Goal: Task Accomplishment & Management: Manage account settings

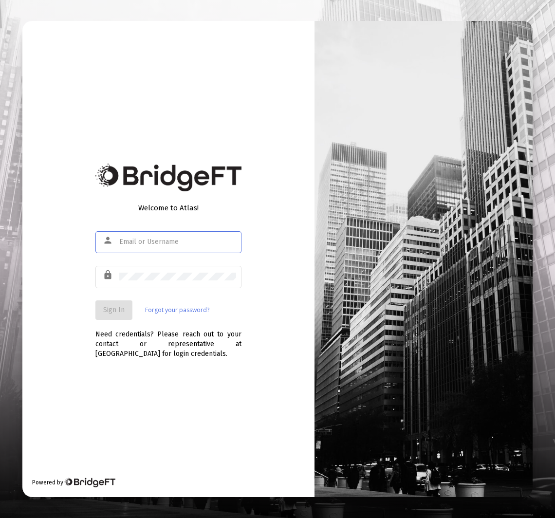
click at [195, 243] on input "text" at bounding box center [177, 242] width 117 height 8
type input "[EMAIL_ADDRESS][DOMAIN_NAME]"
click at [105, 307] on span "Sign In" at bounding box center [113, 310] width 21 height 8
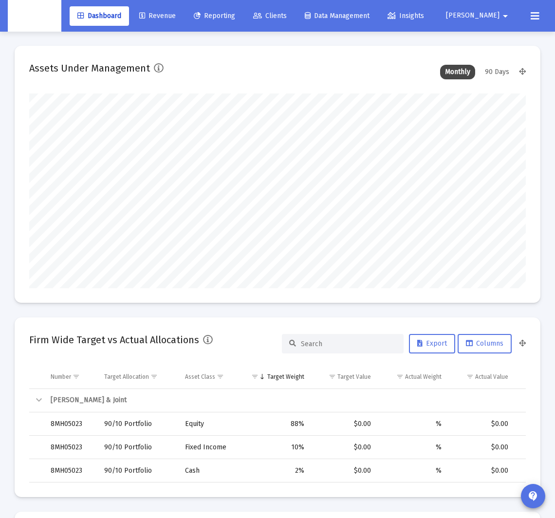
scroll to position [195, 265]
type input "[DATE]"
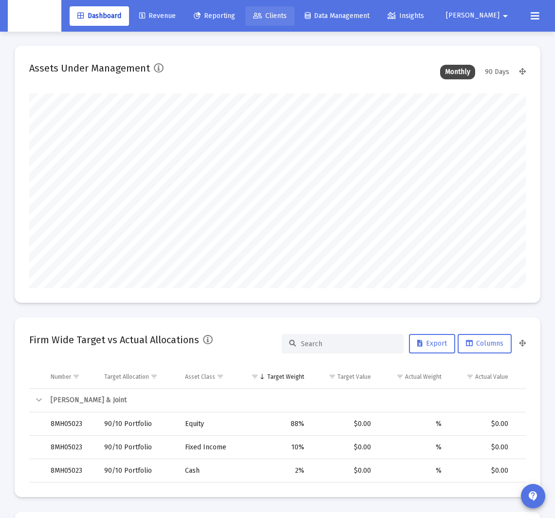
click at [295, 22] on link "Clients" at bounding box center [269, 15] width 49 height 19
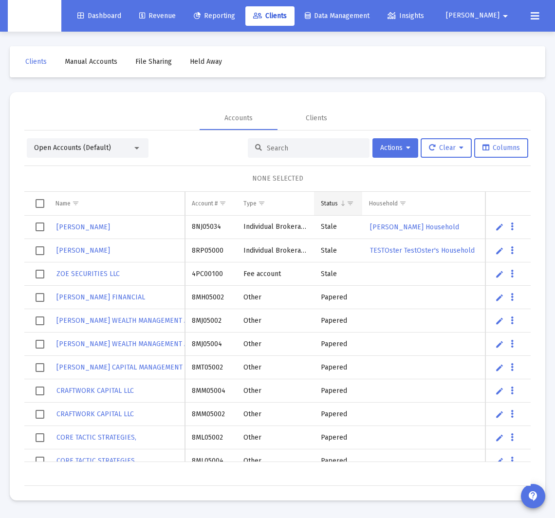
click at [349, 203] on span "Show filter options for column 'Status'" at bounding box center [350, 203] width 7 height 7
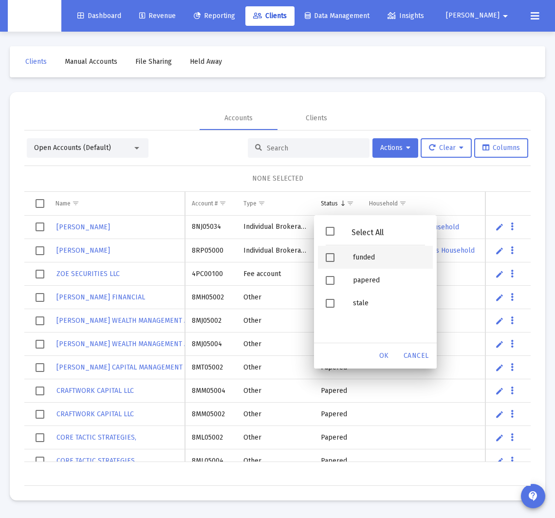
click at [367, 258] on div "funded" at bounding box center [389, 257] width 88 height 23
click at [381, 355] on span "OK" at bounding box center [384, 356] width 10 height 8
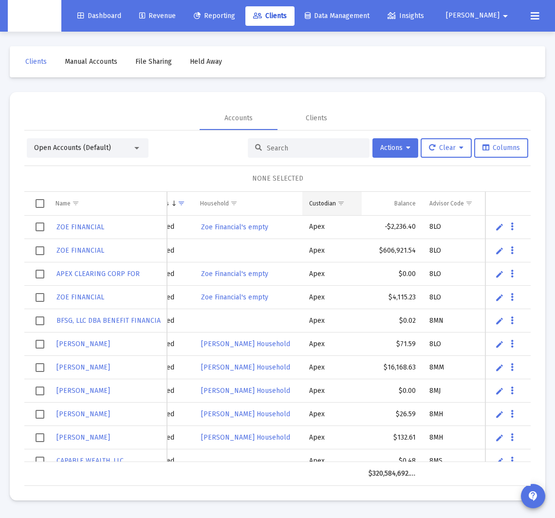
click at [344, 203] on span "Show filter options for column 'Custodian'" at bounding box center [340, 203] width 7 height 7
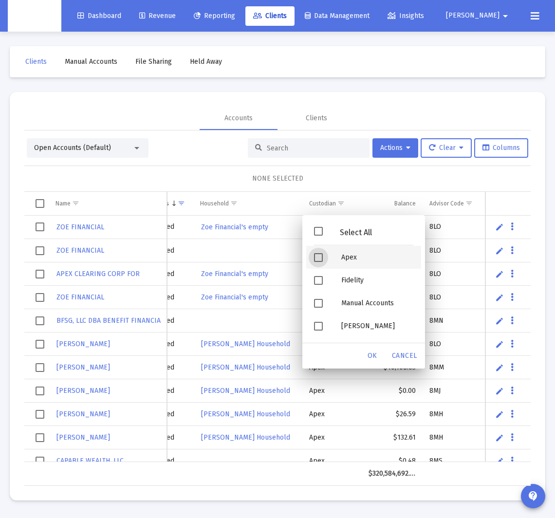
click at [353, 262] on div "Apex" at bounding box center [378, 257] width 88 height 23
drag, startPoint x: 371, startPoint y: 355, endPoint x: 339, endPoint y: 353, distance: 31.7
click at [348, 355] on div "OK Cancel" at bounding box center [367, 355] width 107 height 25
click at [369, 357] on span "OK" at bounding box center [373, 356] width 10 height 8
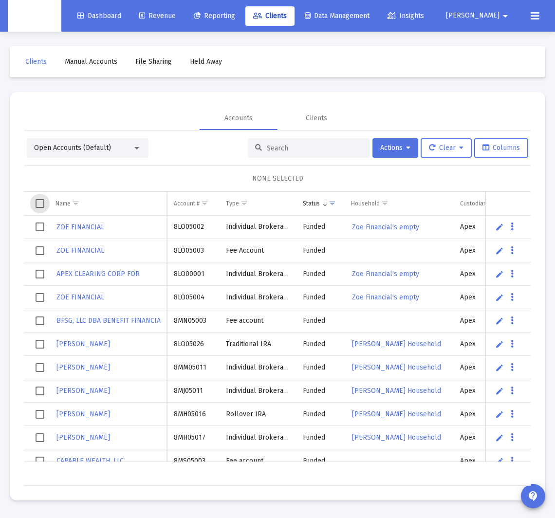
click at [38, 204] on span "Select all" at bounding box center [40, 203] width 9 height 9
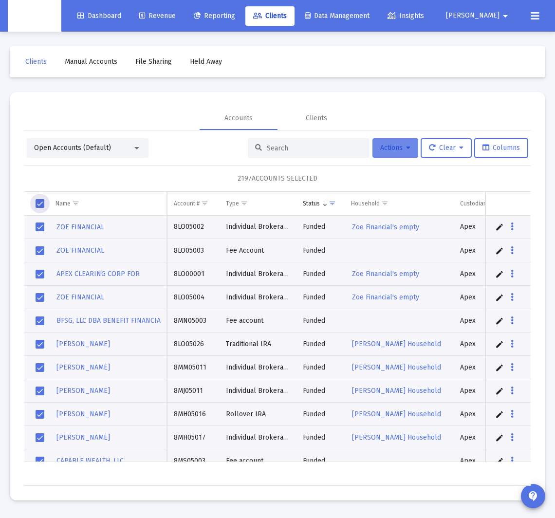
click at [410, 153] on button "Actions" at bounding box center [395, 147] width 46 height 19
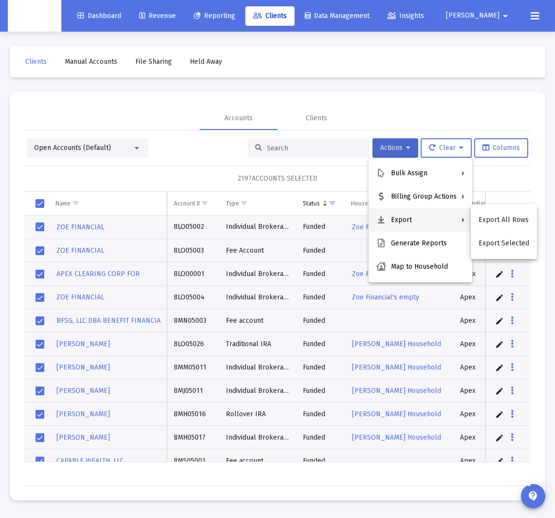
click at [502, 175] on div at bounding box center [277, 259] width 555 height 518
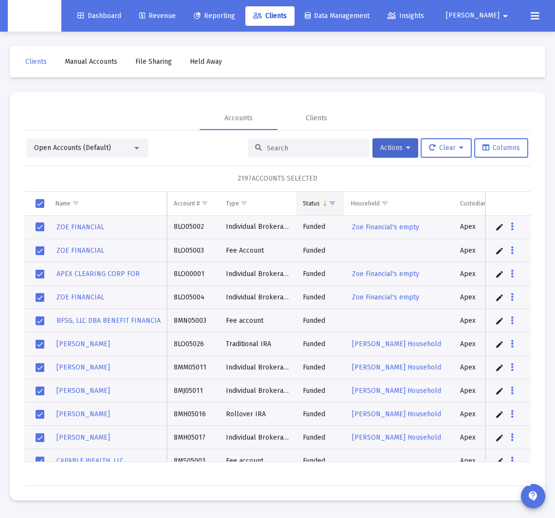
click at [335, 204] on span "Show filter options for column 'Status'" at bounding box center [332, 203] width 7 height 7
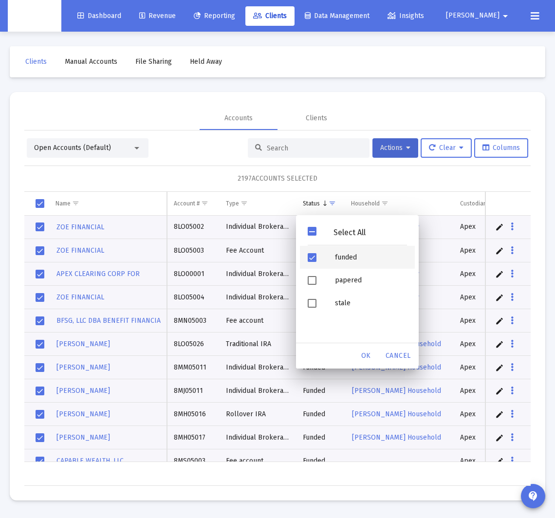
click at [349, 252] on div "funded" at bounding box center [371, 257] width 88 height 23
click at [349, 257] on div "funded" at bounding box center [371, 257] width 88 height 23
click at [371, 356] on div "OK" at bounding box center [366, 356] width 31 height 18
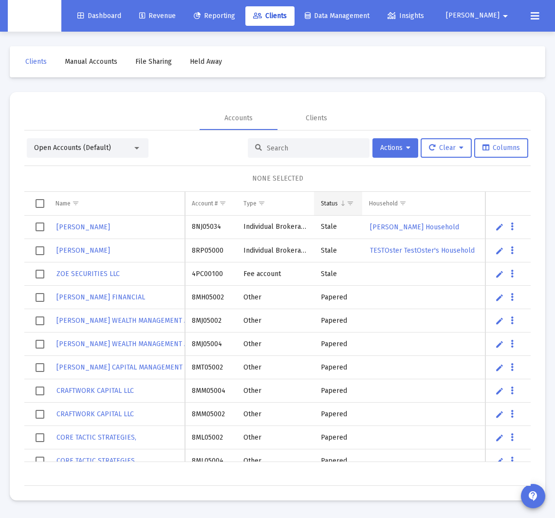
click at [350, 203] on span "Show filter options for column 'Status'" at bounding box center [350, 203] width 7 height 7
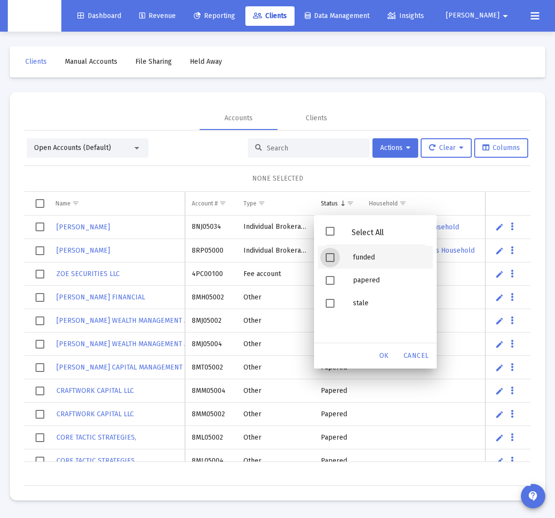
drag, startPoint x: 354, startPoint y: 258, endPoint x: 375, endPoint y: 296, distance: 42.9
click at [354, 258] on div "funded" at bounding box center [389, 257] width 88 height 23
click at [385, 353] on span "OK" at bounding box center [384, 356] width 10 height 8
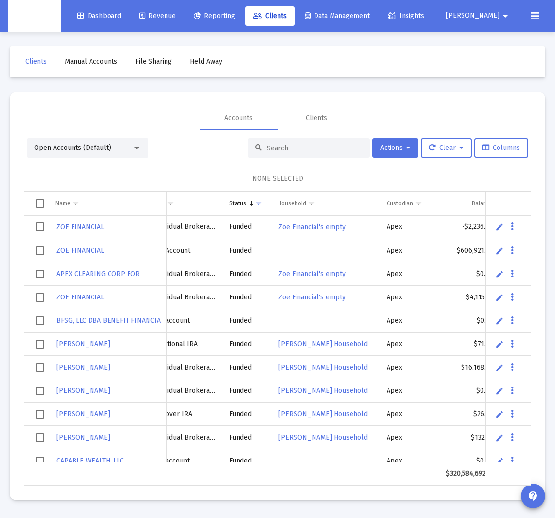
scroll to position [0, 85]
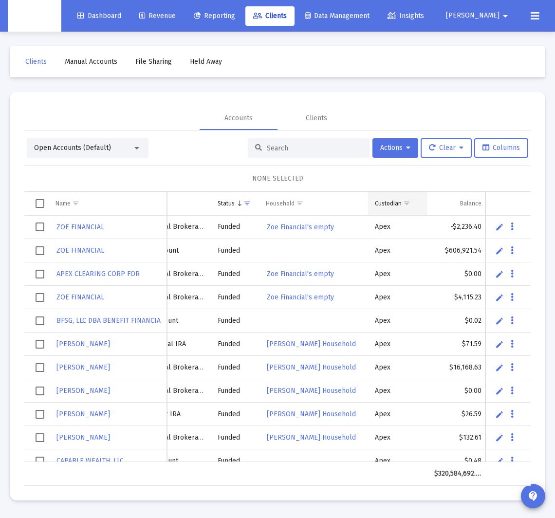
click at [404, 202] on span "Show filter options for column 'Custodian'" at bounding box center [406, 203] width 7 height 7
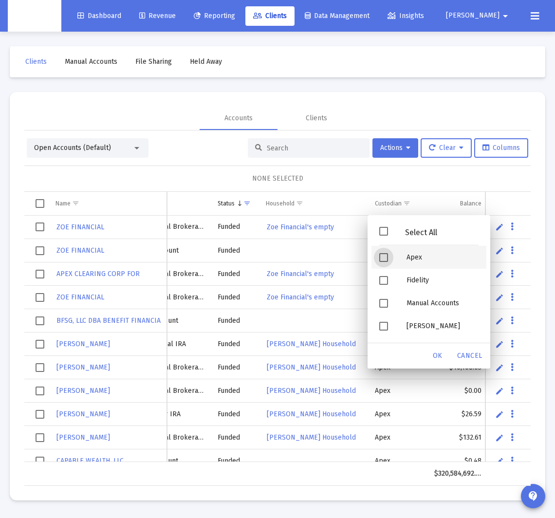
drag, startPoint x: 419, startPoint y: 255, endPoint x: 445, endPoint y: 334, distance: 82.8
click at [419, 255] on div "Apex" at bounding box center [443, 257] width 88 height 23
click at [440, 352] on span "OK" at bounding box center [438, 356] width 10 height 8
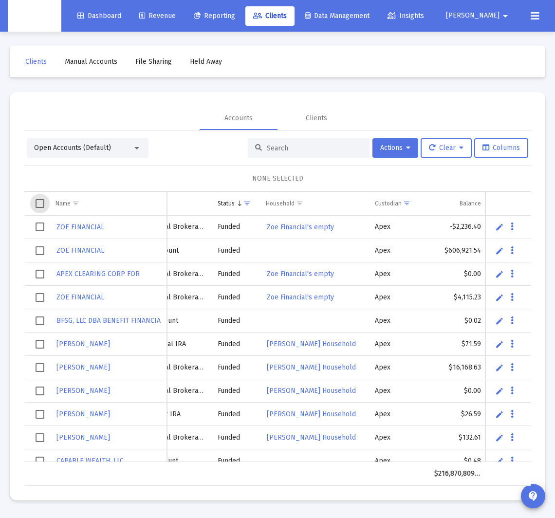
click at [40, 203] on span "Select all" at bounding box center [40, 203] width 9 height 9
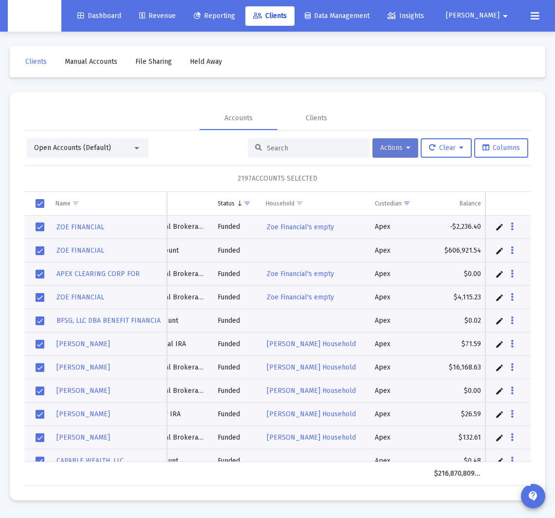
click at [407, 152] on button "Actions" at bounding box center [395, 147] width 46 height 19
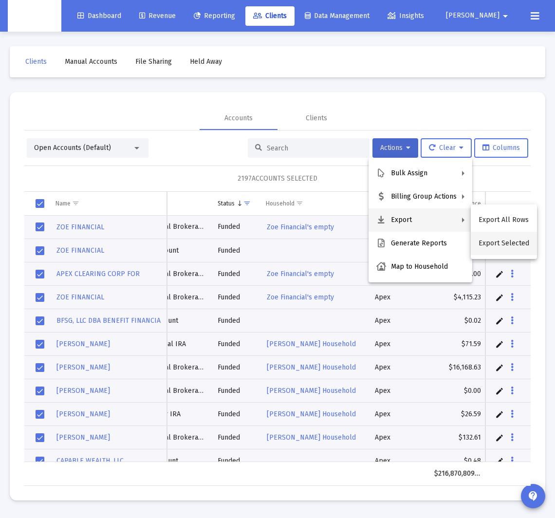
click at [517, 247] on button "Export Selected" at bounding box center [504, 243] width 66 height 23
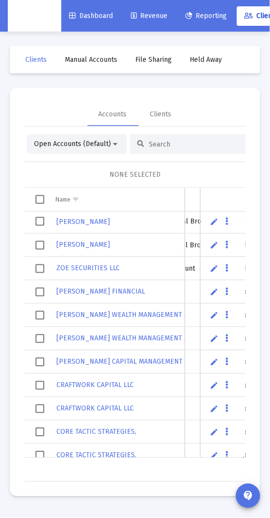
click at [194, 139] on div at bounding box center [191, 143] width 122 height 19
click at [187, 147] on input at bounding box center [196, 144] width 95 height 8
paste input "4QN05202"
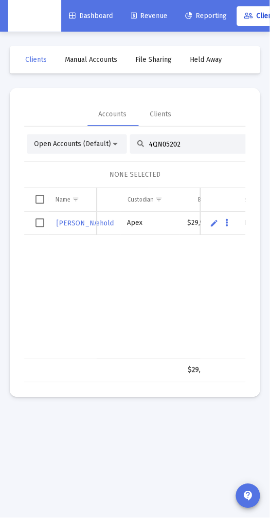
scroll to position [0, 0]
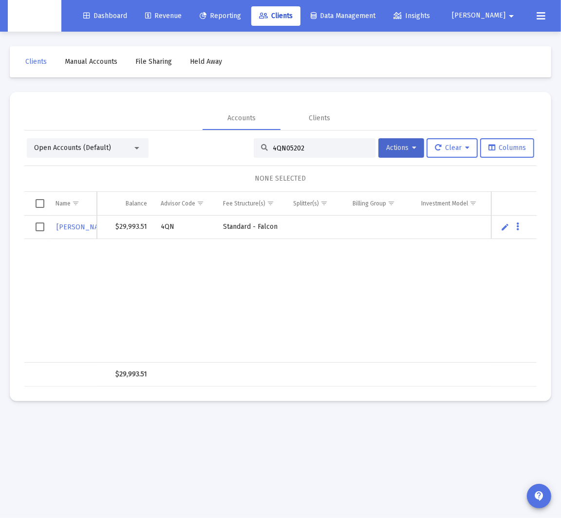
type input "4QN05202"
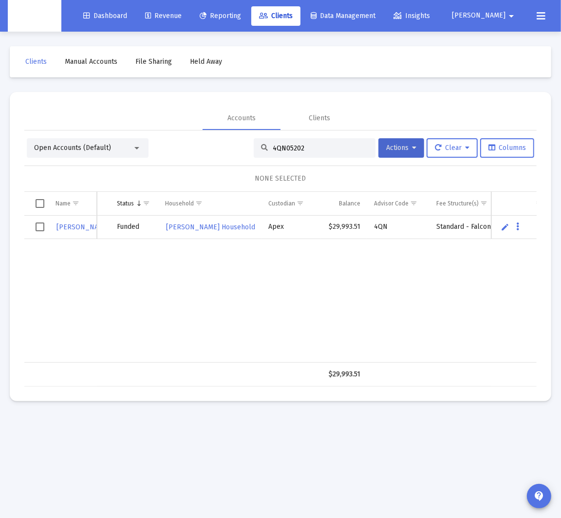
scroll to position [0, 77]
click at [206, 258] on div "VAMSHI & 4QN05202 Joint Funded Vamshi Bonala's Household Apex $29,993.51 4QN St…" at bounding box center [354, 289] width 808 height 147
click at [41, 229] on span "Select row" at bounding box center [40, 227] width 9 height 9
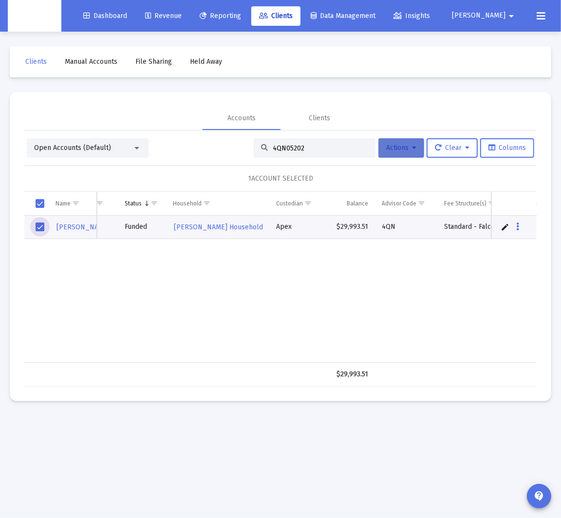
click at [412, 149] on icon at bounding box center [414, 148] width 4 height 7
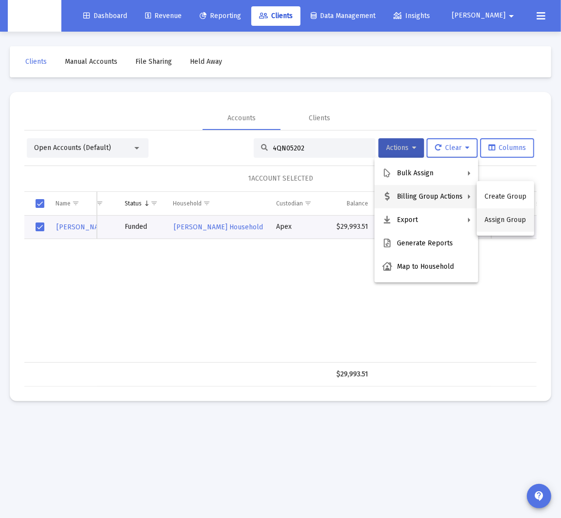
click at [494, 222] on button "Assign Group" at bounding box center [505, 219] width 57 height 23
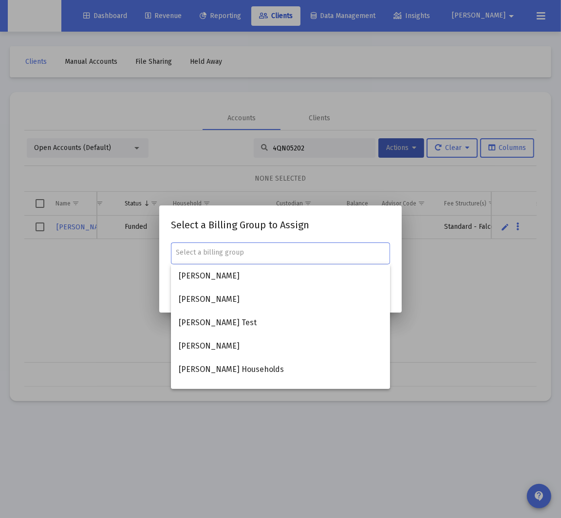
paste input "Vamshi Bonala's Household"
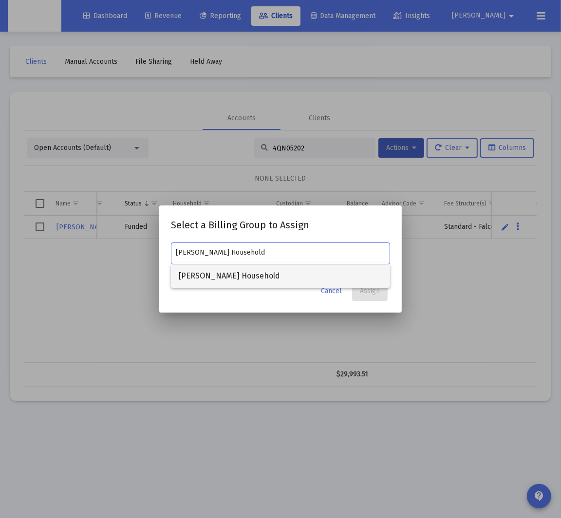
type input "Vamshi Bonala's Household"
click at [271, 277] on span "Vamshi Bonala's Household" at bounding box center [281, 275] width 204 height 23
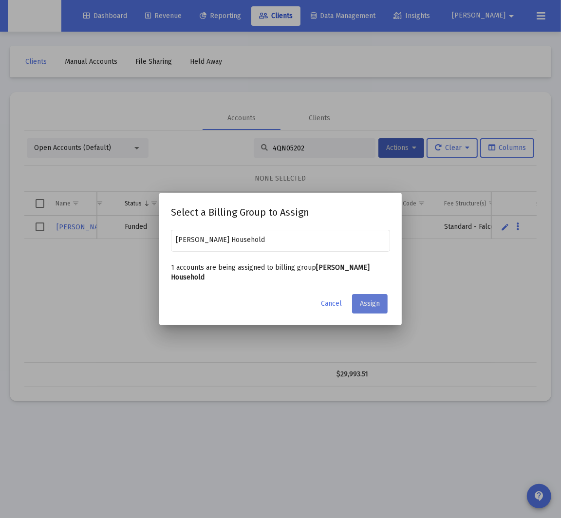
click at [376, 303] on span "Assign" at bounding box center [370, 303] width 20 height 8
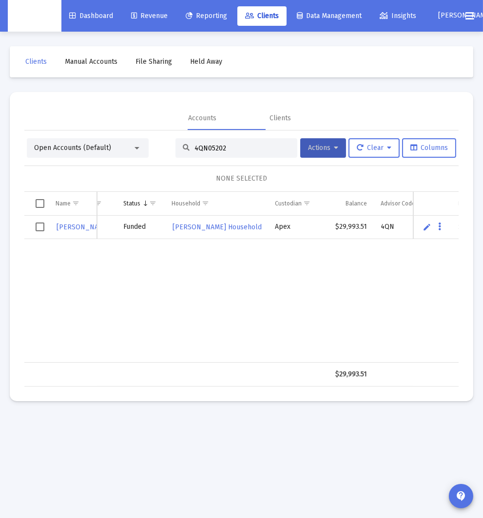
scroll to position [0, 75]
click at [255, 149] on input "4QN05202" at bounding box center [241, 148] width 95 height 8
paste input "PM0504"
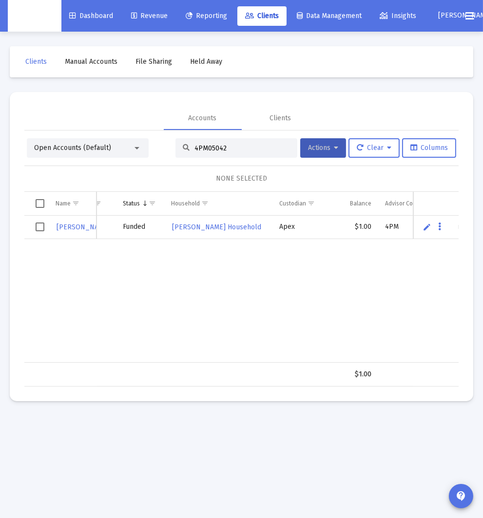
type input "4PM05042"
click at [41, 227] on span "Select row" at bounding box center [40, 227] width 9 height 9
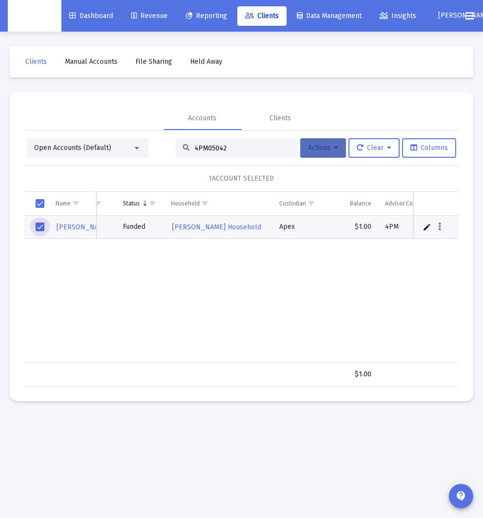
click at [337, 155] on button "Actions" at bounding box center [323, 147] width 46 height 19
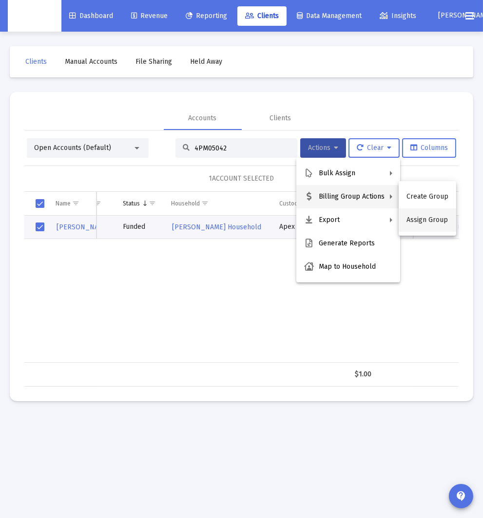
click at [430, 222] on button "Assign Group" at bounding box center [426, 219] width 57 height 23
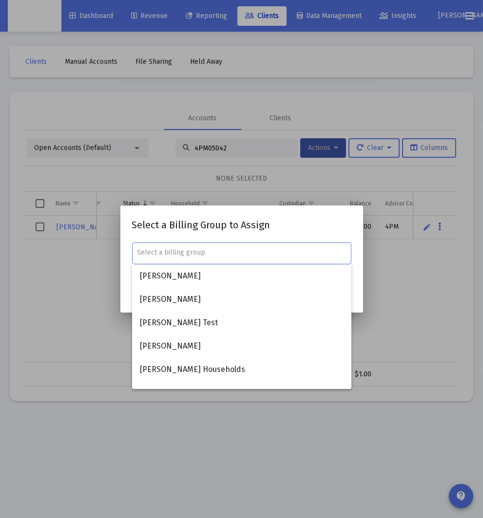
paste input "Jessica Francken's Household"
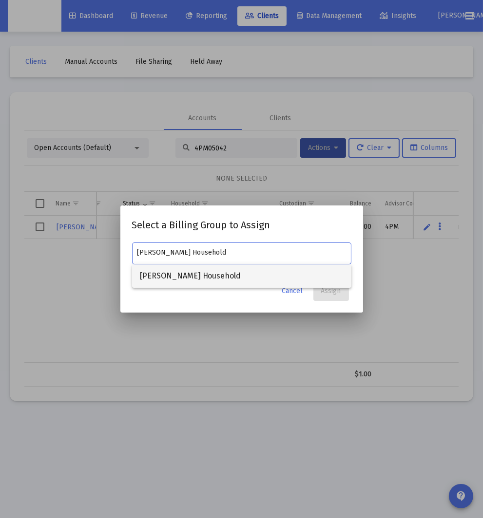
type input "Jessica Francken's Household"
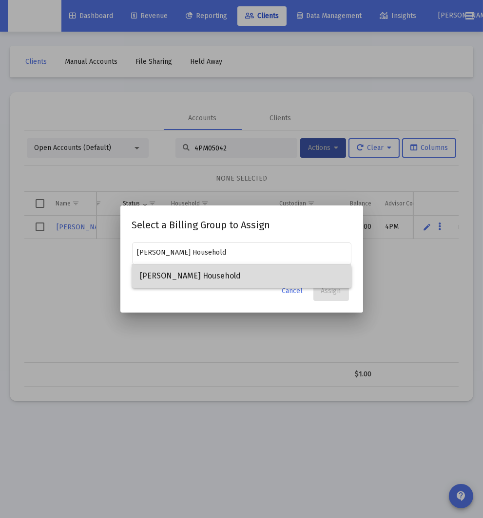
click at [213, 280] on span "Jessica Francken's Household" at bounding box center [242, 275] width 204 height 23
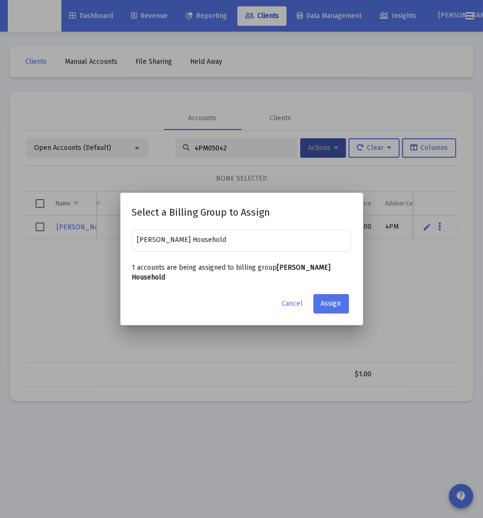
click at [347, 279] on p "1 accounts are being assigned to billing group Jessica Francken's Household" at bounding box center [241, 272] width 219 height 19
click at [340, 306] on span "Assign" at bounding box center [331, 303] width 20 height 8
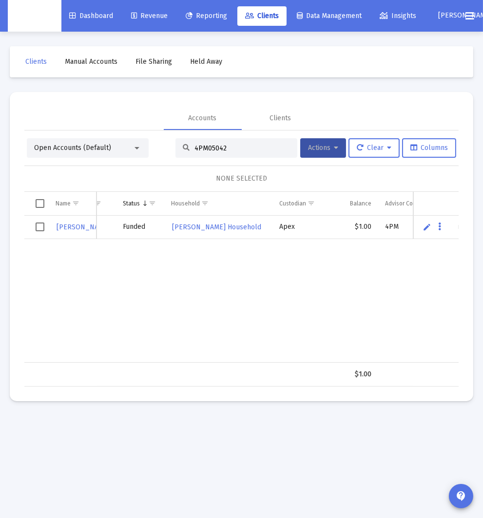
click at [202, 151] on input "4PM05042" at bounding box center [241, 148] width 95 height 8
paste input "QN05163"
click at [236, 148] on input "4QN05163" at bounding box center [241, 148] width 95 height 8
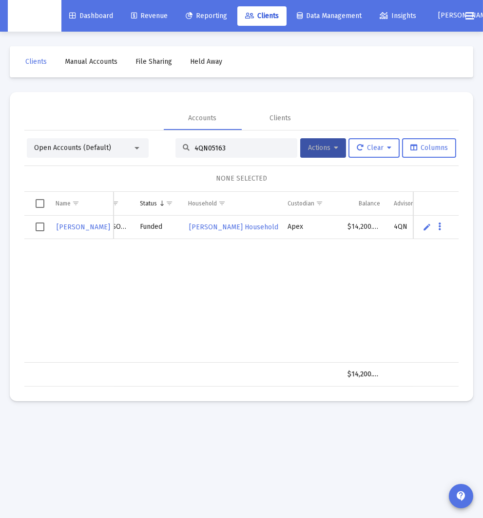
paste input "SUSAN KEITHLY"
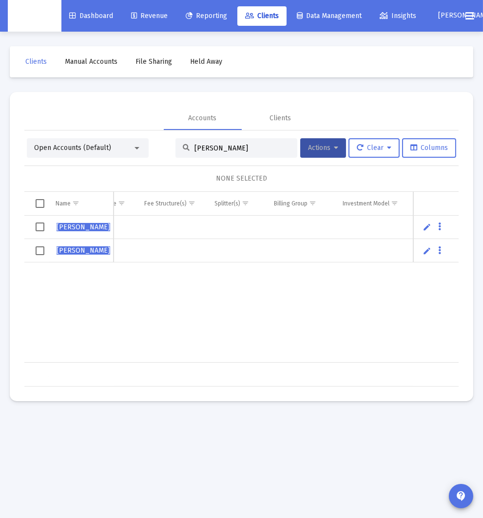
scroll to position [0, 404]
type input "SUSAN KEITHLY"
click at [41, 226] on span "Select row" at bounding box center [40, 227] width 9 height 9
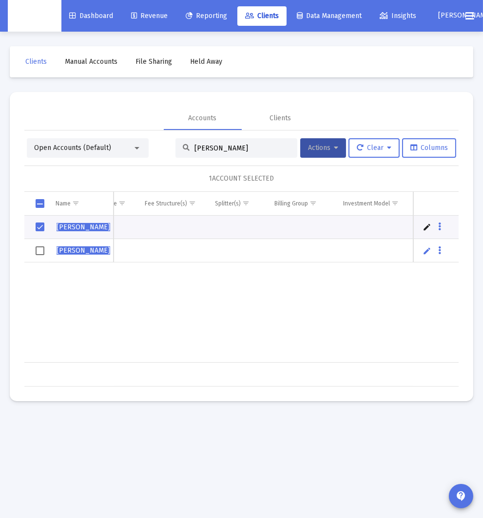
click at [40, 244] on td "Data grid" at bounding box center [36, 250] width 24 height 23
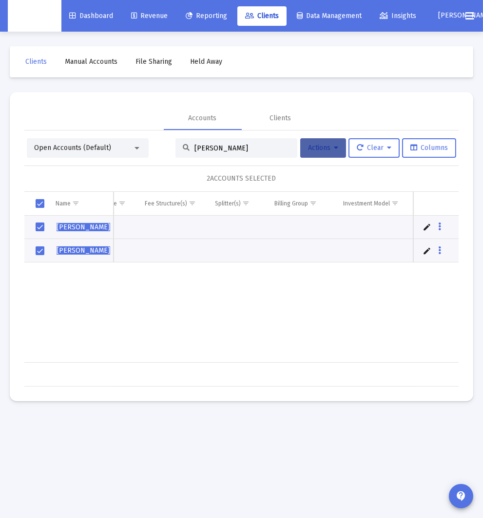
click at [339, 153] on button "Actions" at bounding box center [323, 147] width 46 height 19
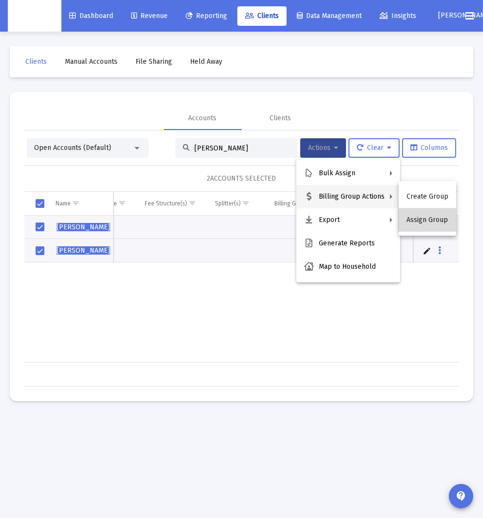
click at [428, 221] on button "Assign Group" at bounding box center [426, 219] width 57 height 23
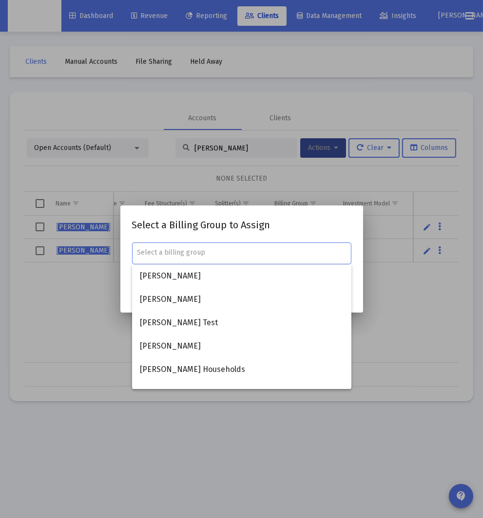
paste input "Susan Keithly's Household"
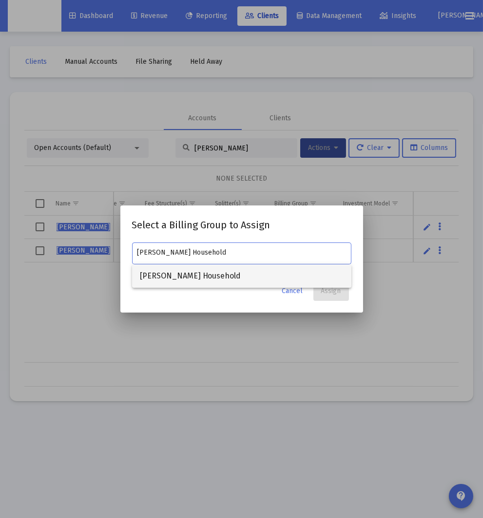
type input "Susan Keithly's Household"
click at [221, 282] on span "Susan Keithly's Household" at bounding box center [242, 275] width 204 height 23
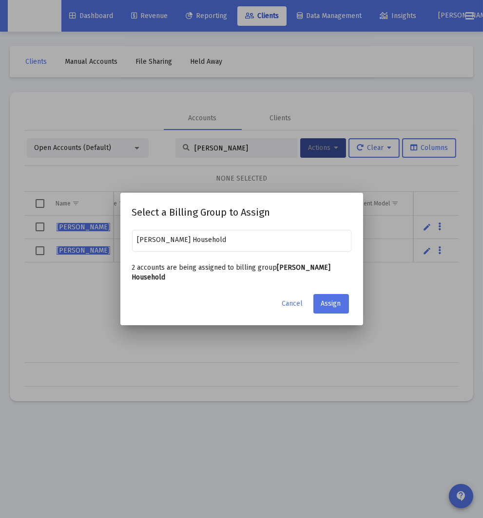
click at [348, 272] on p "2 accounts are being assigned to billing group Susan Keithly's Household" at bounding box center [241, 272] width 219 height 19
click at [343, 306] on button "Assign" at bounding box center [331, 303] width 36 height 19
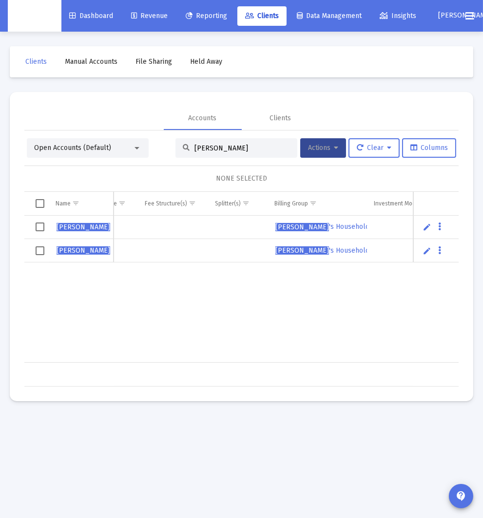
click at [209, 146] on input "SUSAN KEITHLY" at bounding box center [241, 148] width 95 height 8
click at [211, 147] on input "SUSAN KEITHLY" at bounding box center [241, 148] width 95 height 8
paste input "4QN05218"
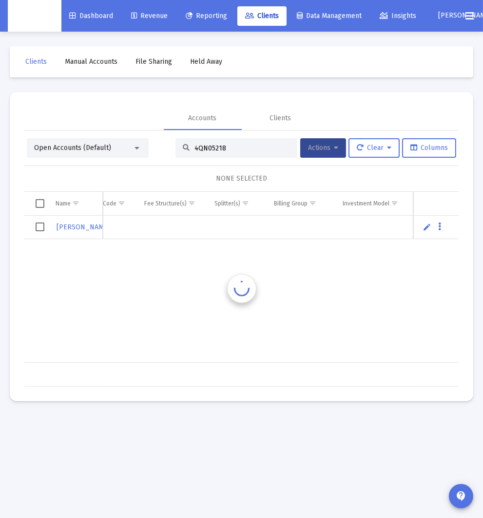
scroll to position [0, 385]
type input "4QN05218"
click at [42, 229] on span "Select row" at bounding box center [40, 227] width 9 height 9
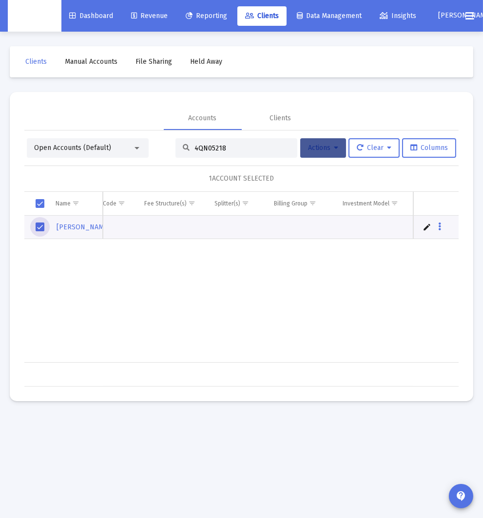
click at [339, 151] on button "Actions" at bounding box center [323, 147] width 46 height 19
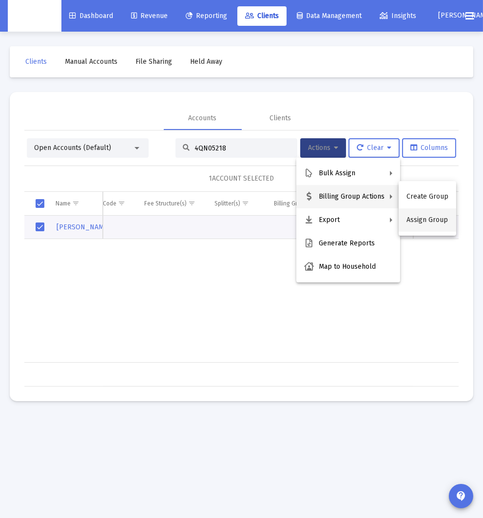
click at [433, 223] on button "Assign Group" at bounding box center [426, 219] width 57 height 23
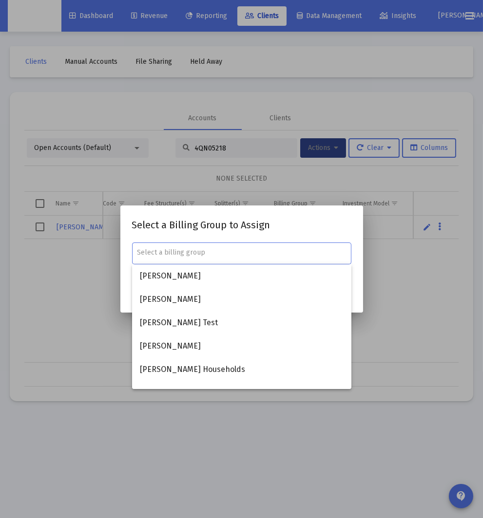
paste input "Katie Mead's Household"
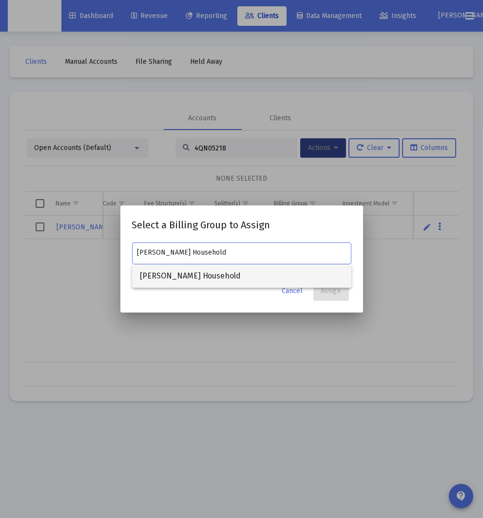
type input "Katie Mead's Household"
click at [216, 285] on span "Katie Mead's Household" at bounding box center [242, 275] width 204 height 23
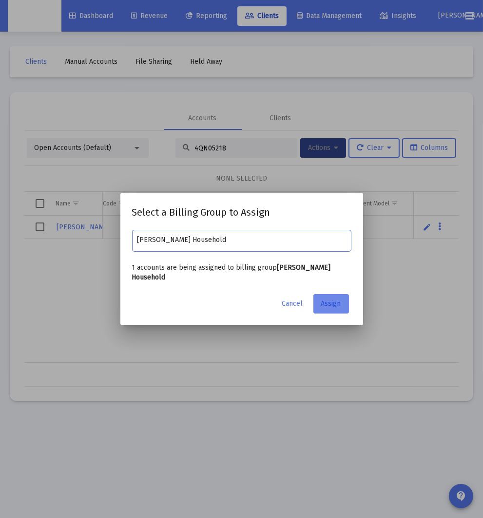
click at [327, 301] on span "Assign" at bounding box center [331, 303] width 20 height 8
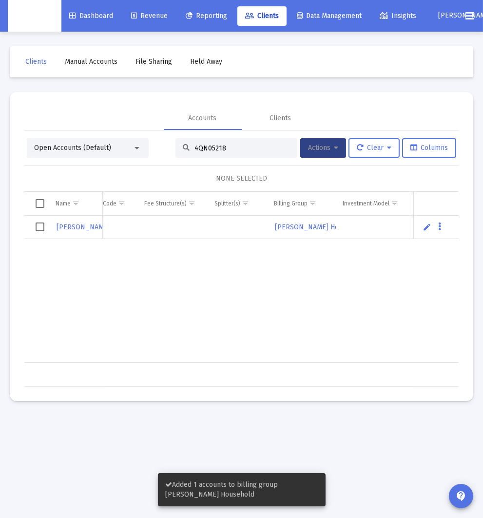
click at [332, 301] on div "KATIE MEAD 4QN05218 Traditional IRA Funded Katie Mead's Household Apex $0.01 4Q…" at bounding box center [49, 289] width 818 height 147
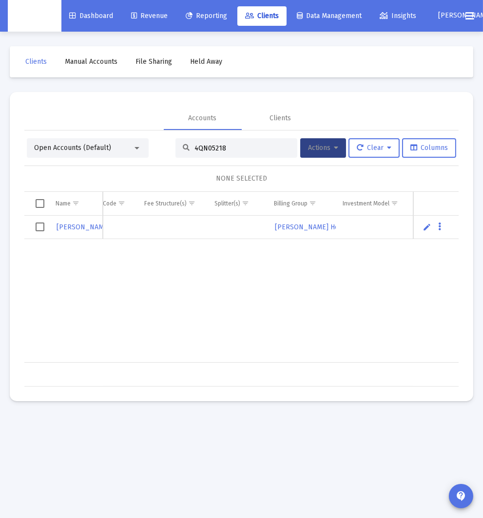
click at [211, 148] on input "4QN05218" at bounding box center [241, 148] width 95 height 8
paste input "APRIL WRIGHT"
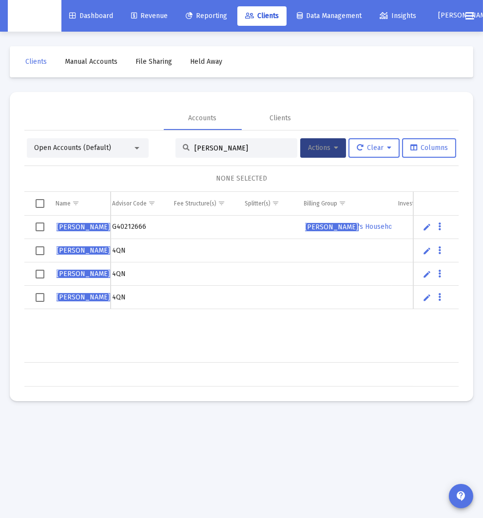
type input "APRIL WRIGHT"
click at [42, 251] on span "Select row" at bounding box center [40, 250] width 9 height 9
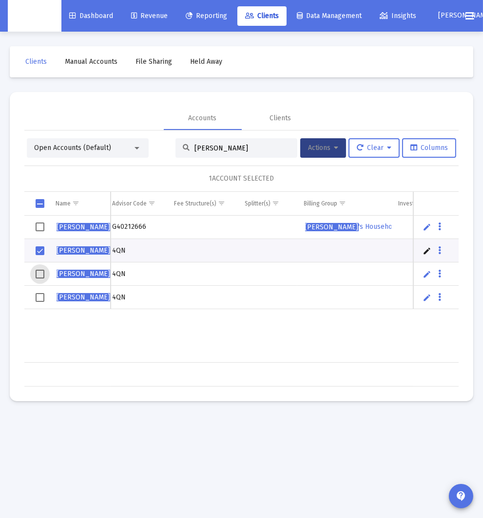
click at [39, 271] on span "Select row" at bounding box center [40, 274] width 9 height 9
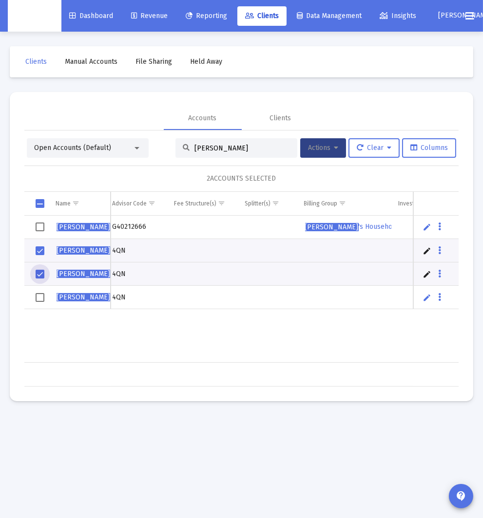
click at [41, 299] on span "Select row" at bounding box center [40, 297] width 9 height 9
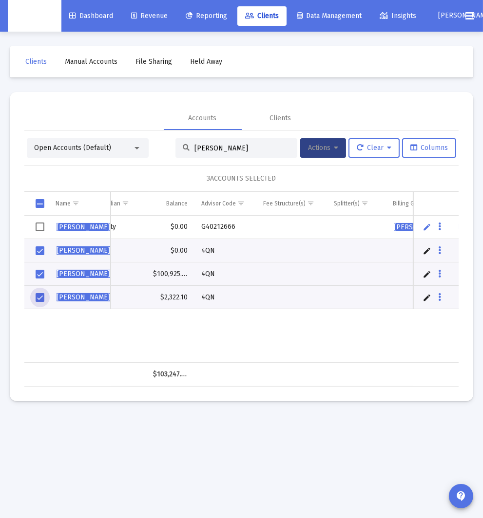
scroll to position [0, 213]
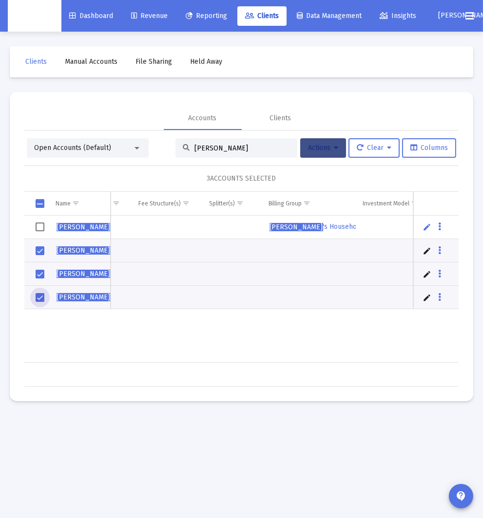
click at [335, 151] on icon at bounding box center [336, 148] width 4 height 7
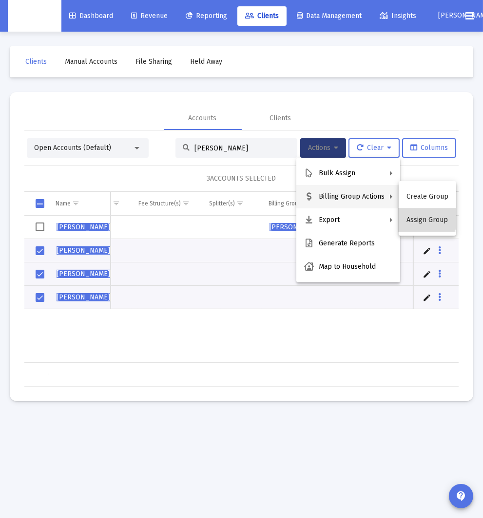
click at [423, 217] on button "Assign Group" at bounding box center [426, 219] width 57 height 23
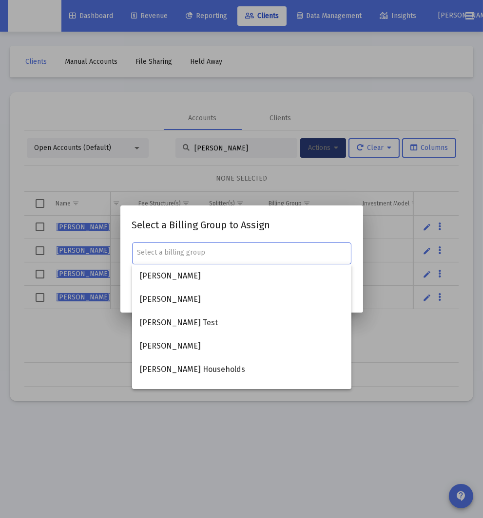
paste input "April Wright's Household"
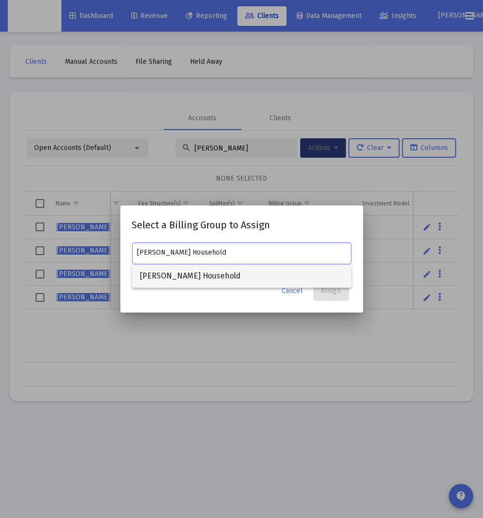
type input "April Wright's Household"
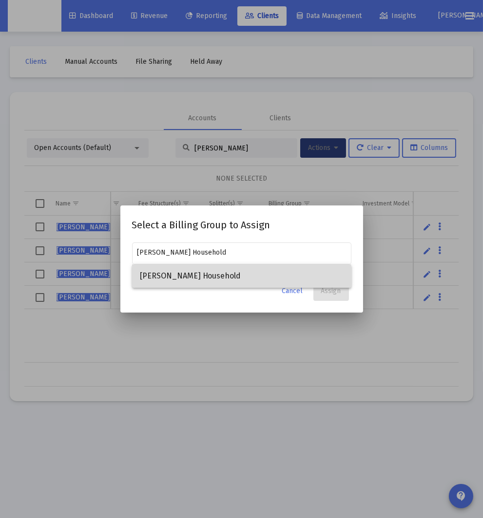
click at [232, 278] on span "April Wright's Household" at bounding box center [242, 275] width 204 height 23
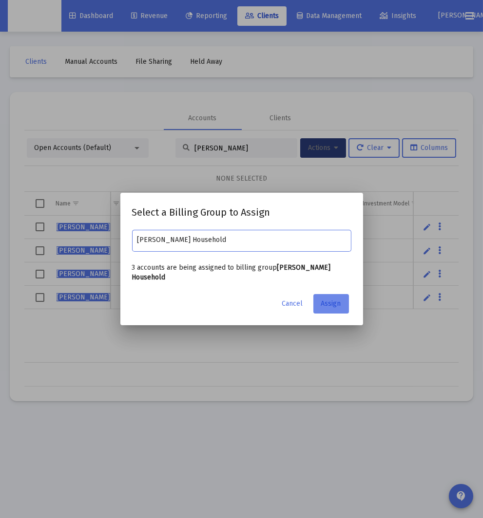
click at [329, 302] on span "Assign" at bounding box center [331, 303] width 20 height 8
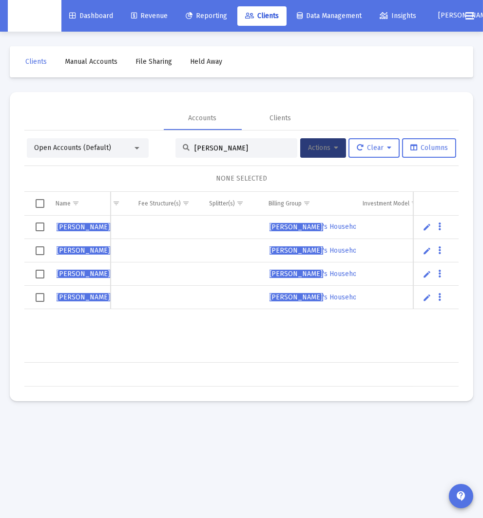
click at [235, 145] on input "APRIL WRIGHT" at bounding box center [241, 148] width 95 height 8
paste input "4QU05163"
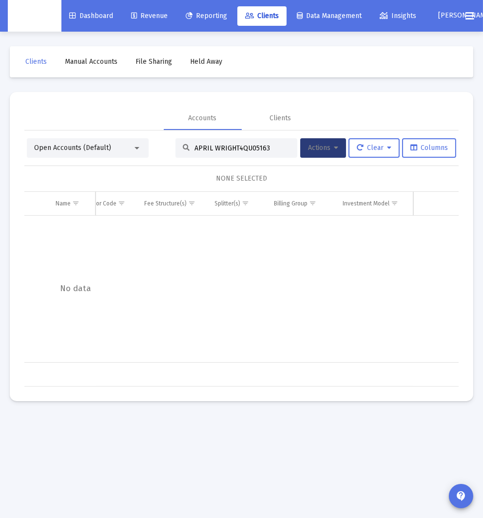
drag, startPoint x: 283, startPoint y: 151, endPoint x: 86, endPoint y: 138, distance: 197.6
click at [86, 138] on div "Open Accounts (Default) APRIL WRIGHT4QU05163 Actions Clear Columns" at bounding box center [241, 147] width 429 height 19
paste input
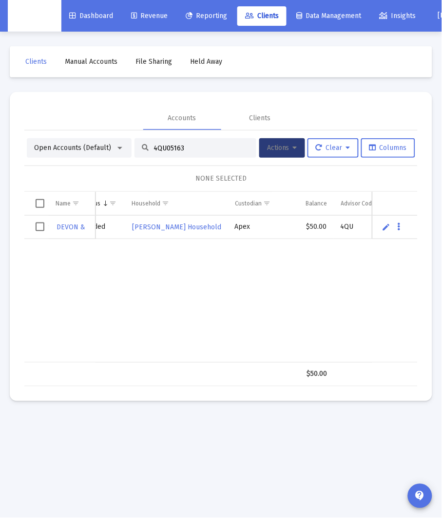
scroll to position [0, 114]
click at [167, 149] on input "4QU05163" at bounding box center [200, 148] width 95 height 8
click at [168, 149] on input "4QU05163" at bounding box center [200, 148] width 95 height 8
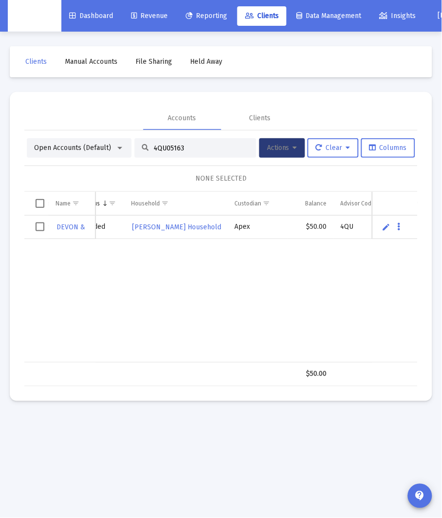
click at [168, 149] on input "4QU05163" at bounding box center [200, 148] width 95 height 8
paste input "PI05008"
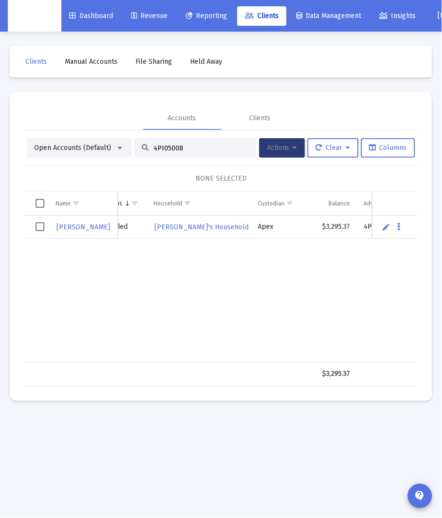
scroll to position [0, 110]
click at [162, 148] on input "4PI05008" at bounding box center [200, 148] width 95 height 8
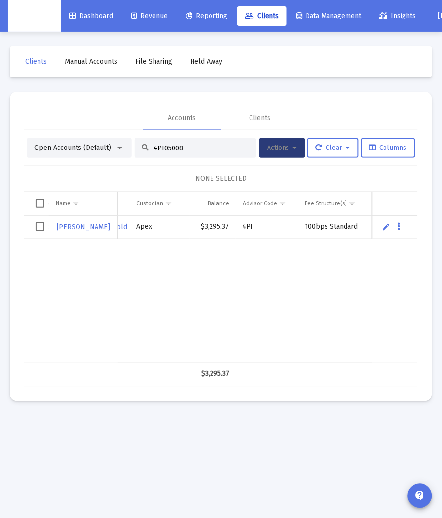
scroll to position [0, 256]
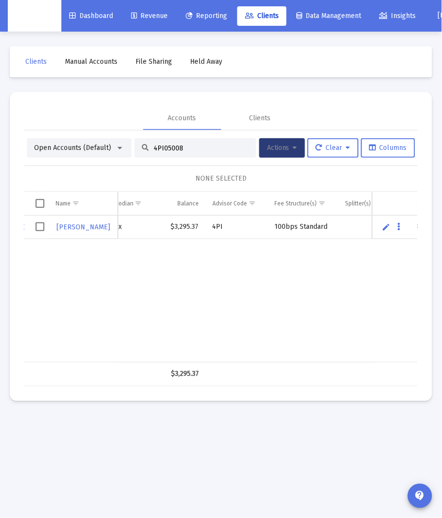
click at [161, 149] on input "4PI05008" at bounding box center [200, 148] width 95 height 8
paste input "QU05163"
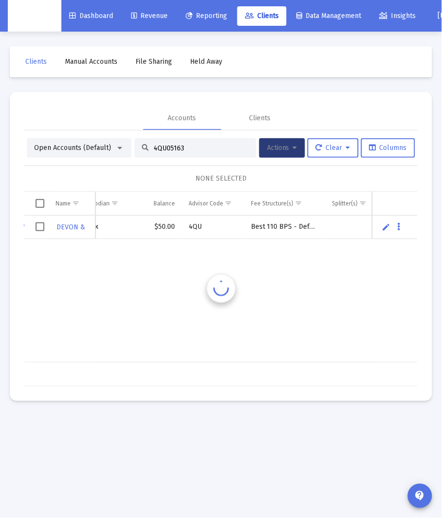
scroll to position [0, 266]
type input "4QU05163"
click at [184, 152] on div "4QU05163" at bounding box center [195, 147] width 122 height 19
click at [177, 150] on input "4QU05163" at bounding box center [200, 148] width 95 height 8
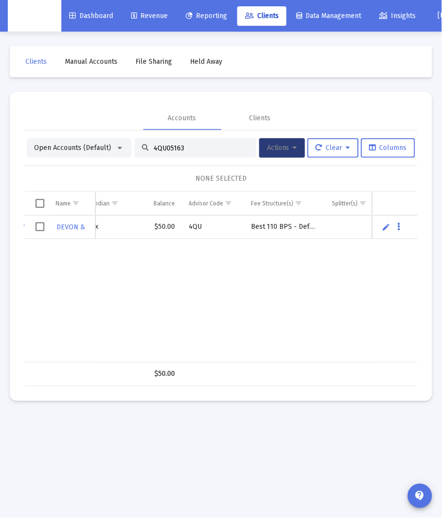
click at [177, 150] on input "4QU05163" at bounding box center [200, 148] width 95 height 8
click at [42, 228] on span "Select row" at bounding box center [40, 227] width 9 height 9
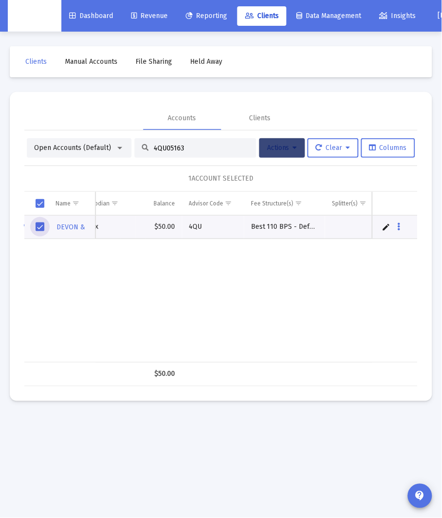
click at [297, 148] on button "Actions" at bounding box center [282, 147] width 46 height 19
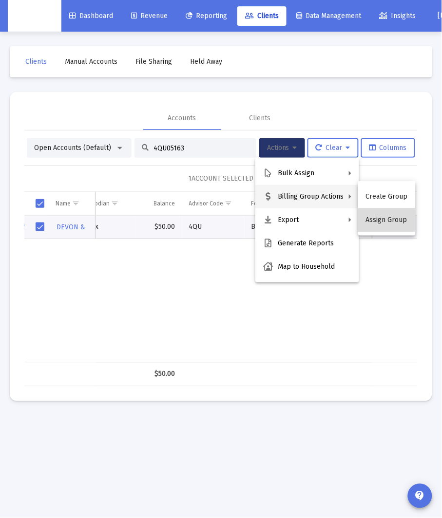
click at [389, 223] on button "Assign Group" at bounding box center [386, 219] width 57 height 23
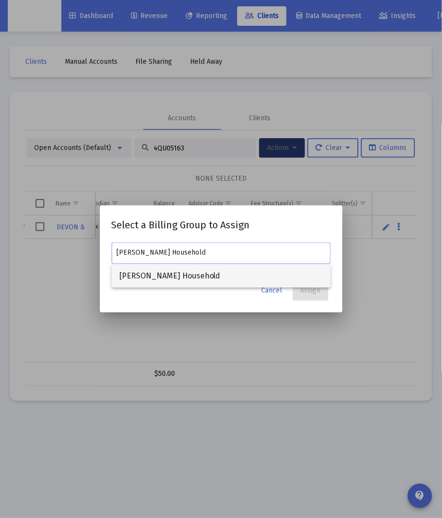
type input "Devon Haemer's Household"
click at [202, 279] on span "Devon Haemer's Household" at bounding box center [221, 275] width 204 height 23
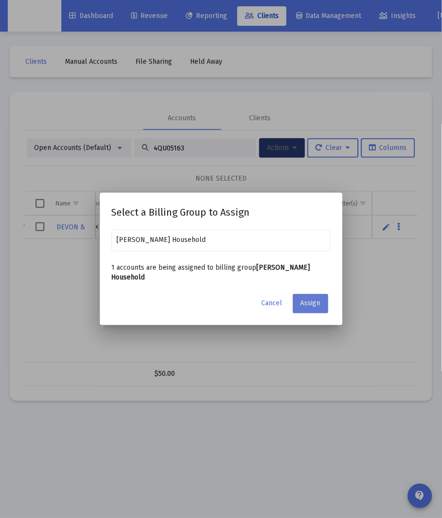
click at [304, 299] on span "Assign" at bounding box center [310, 303] width 20 height 8
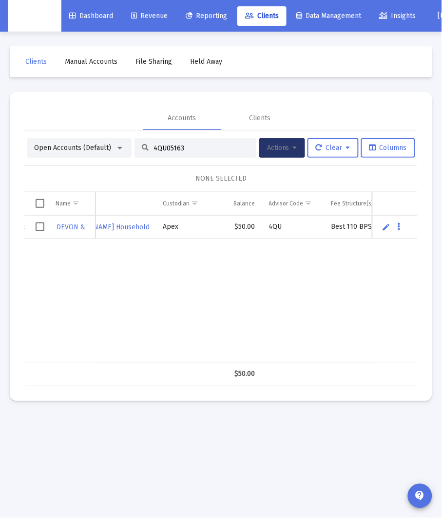
scroll to position [0, 0]
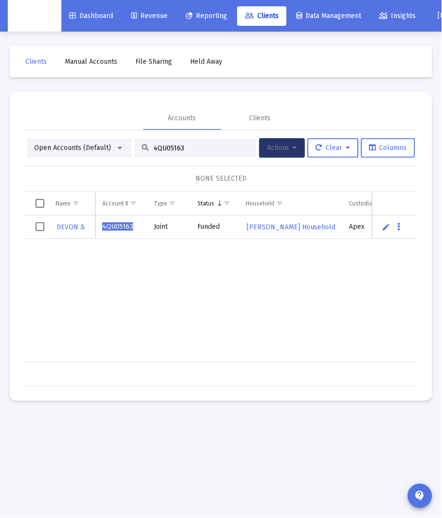
click at [164, 148] on input "4QU05163" at bounding box center [200, 148] width 95 height 8
paste input "Y05020"
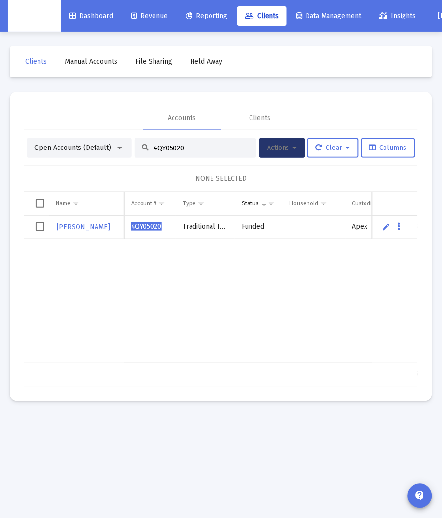
click at [37, 229] on span "Select row" at bounding box center [40, 227] width 9 height 9
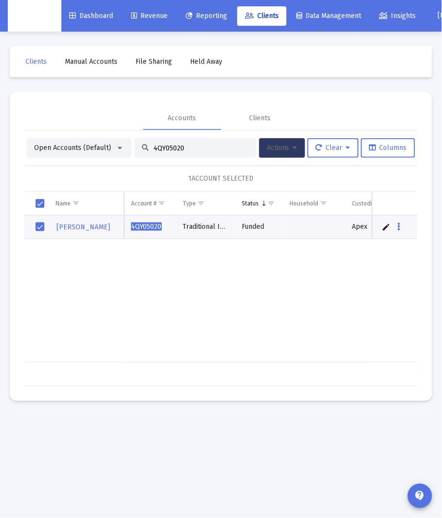
click at [287, 156] on button "Actions" at bounding box center [282, 147] width 46 height 19
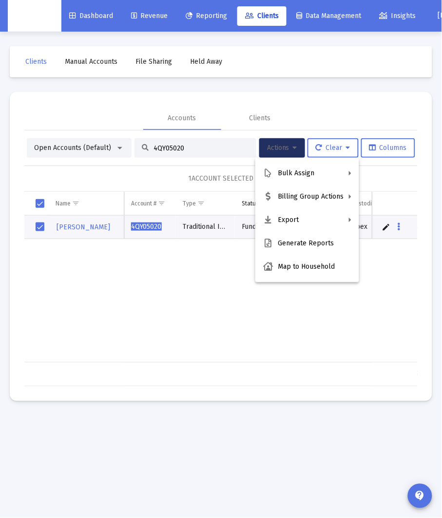
click at [192, 273] on div at bounding box center [221, 259] width 442 height 518
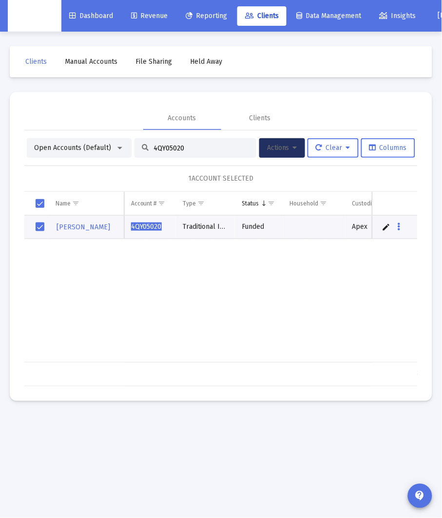
click at [177, 274] on div "NICHOLAS BARNAS 4QY05020 Traditional IRA Funded Apex $7,000.00 4QY No data" at bounding box center [429, 289] width 810 height 147
click at [42, 229] on span "Select row" at bounding box center [40, 227] width 9 height 9
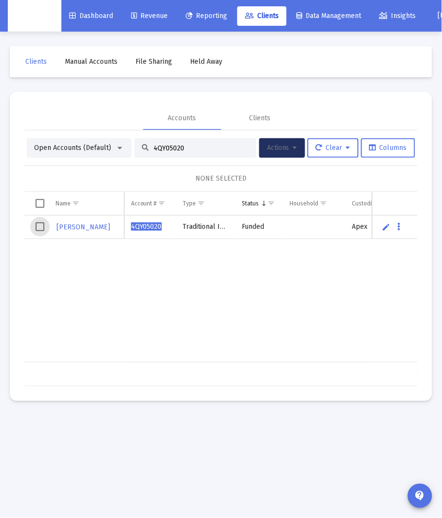
click at [183, 151] on input "4QY05020" at bounding box center [200, 148] width 95 height 8
paste input "PD05003"
type input "4PD05003"
click at [171, 150] on input "4PD05003" at bounding box center [200, 148] width 95 height 8
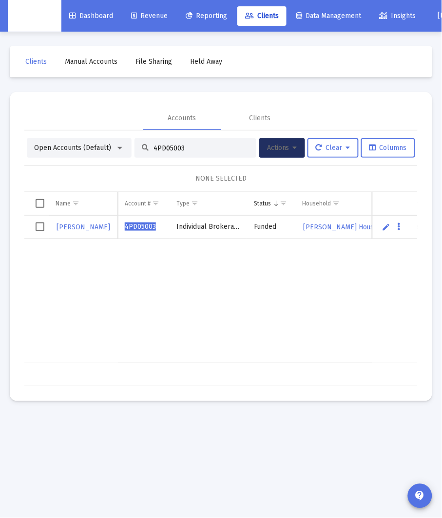
click at [171, 150] on input "4PD05003" at bounding box center [200, 148] width 95 height 8
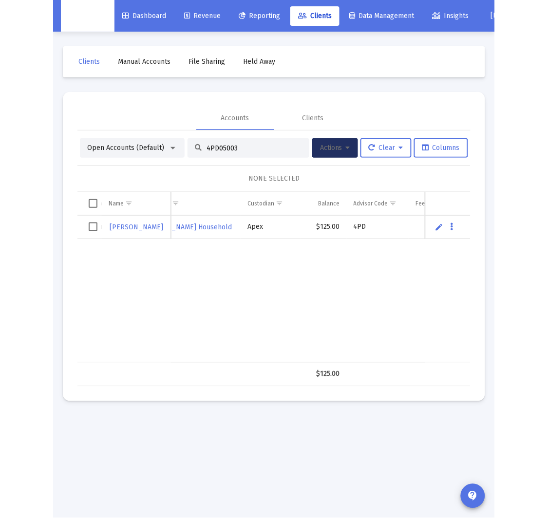
scroll to position [0, 207]
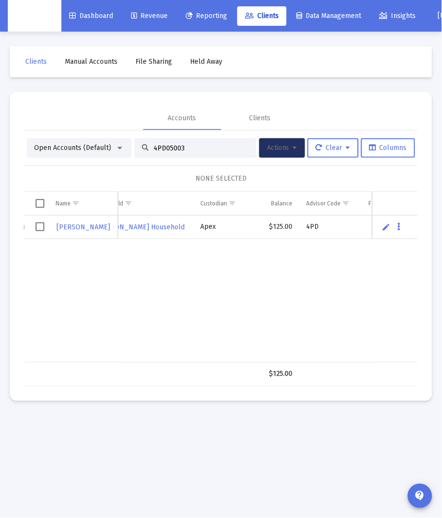
click at [172, 146] on input "4PD05003" at bounding box center [200, 148] width 95 height 8
